Goal: Task Accomplishment & Management: Manage account settings

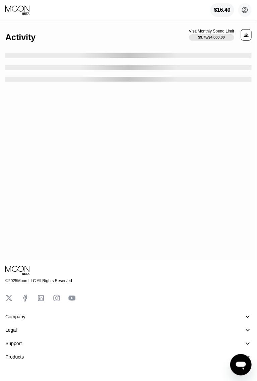
scroll to position [126, 0]
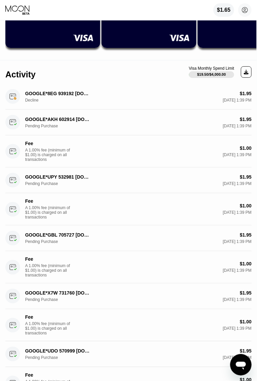
scroll to position [126, 0]
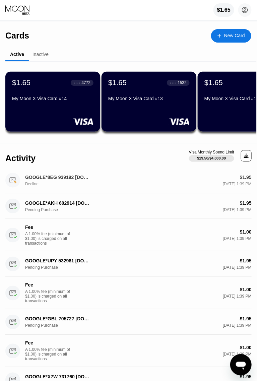
scroll to position [126, 0]
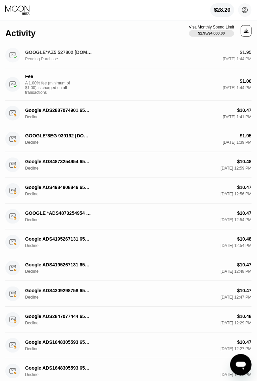
scroll to position [126, 0]
